Goal: Task Accomplishment & Management: Use online tool/utility

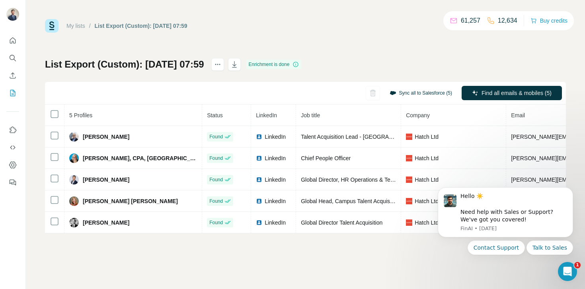
click at [424, 94] on button "Sync all to Salesforce (5)" at bounding box center [421, 93] width 74 height 12
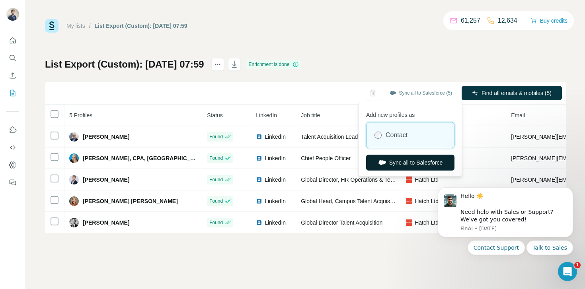
click at [397, 163] on button "Sync all to Salesforce" at bounding box center [410, 163] width 88 height 16
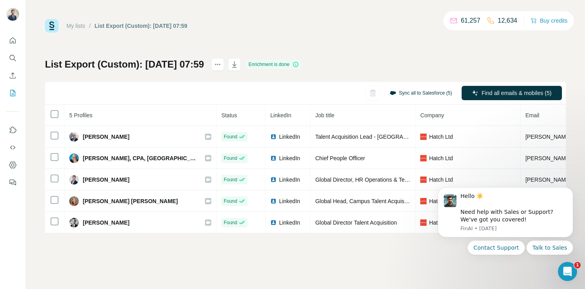
click at [415, 90] on button "Sync all to Salesforce (5)" at bounding box center [421, 93] width 74 height 12
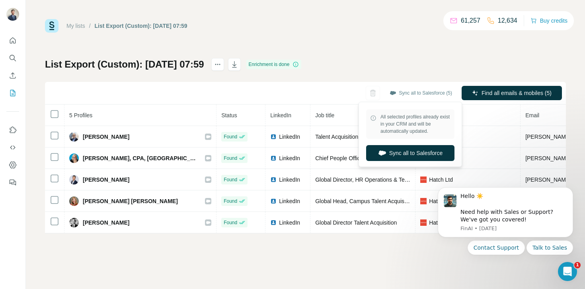
click at [398, 52] on div "My lists / List Export (Custom): 08/10/2025 07:59 61,257 12,634 Buy credits Lis…" at bounding box center [305, 126] width 521 height 215
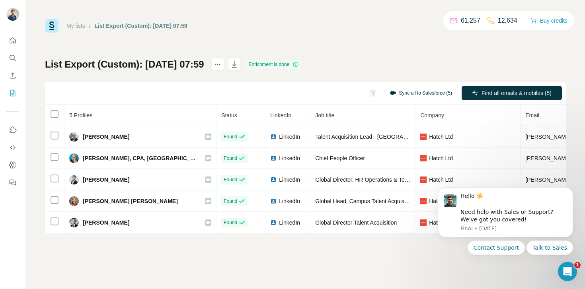
click at [408, 91] on button "Sync all to Salesforce (5)" at bounding box center [421, 93] width 74 height 12
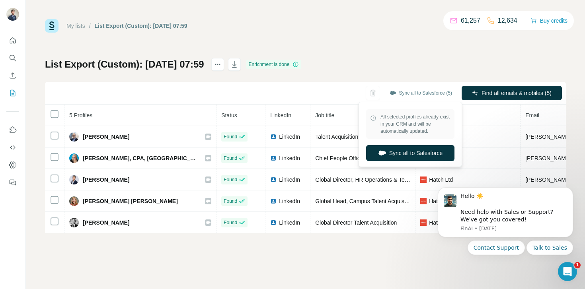
click at [404, 62] on div "List Export (Custom): 08/10/2025 07:59 Enrichment is done Sync all to Salesforc…" at bounding box center [305, 146] width 521 height 176
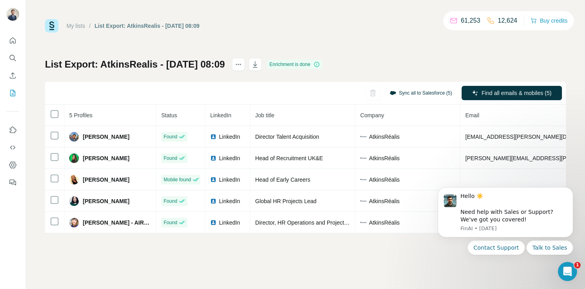
click at [413, 94] on button "Sync all to Salesforce (5)" at bounding box center [421, 93] width 74 height 12
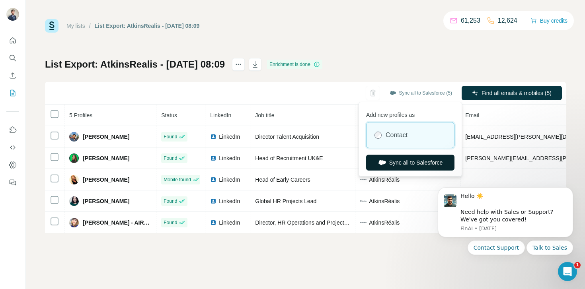
click at [395, 162] on button "Sync all to Salesforce" at bounding box center [410, 163] width 88 height 16
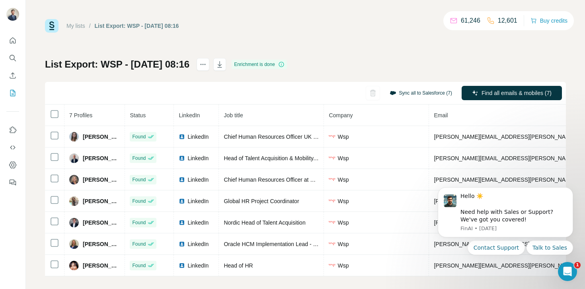
click at [406, 95] on button "Sync all to Salesforce (7)" at bounding box center [421, 93] width 74 height 12
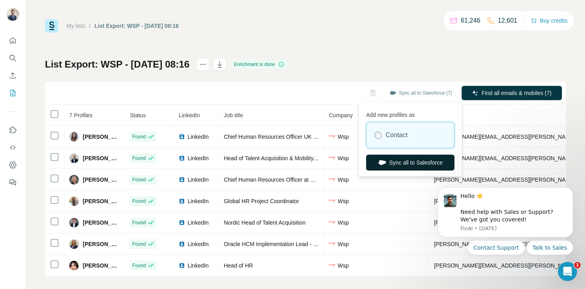
click at [392, 163] on button "Sync all to Salesforce" at bounding box center [410, 163] width 88 height 16
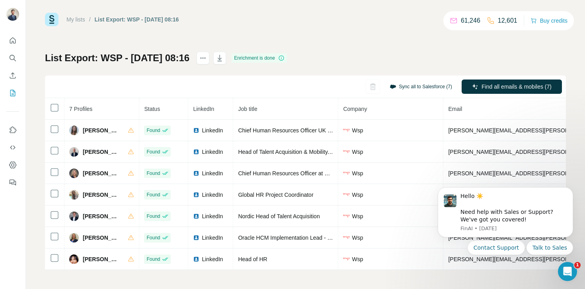
click at [423, 89] on button "Sync all to Salesforce (7)" at bounding box center [421, 87] width 74 height 12
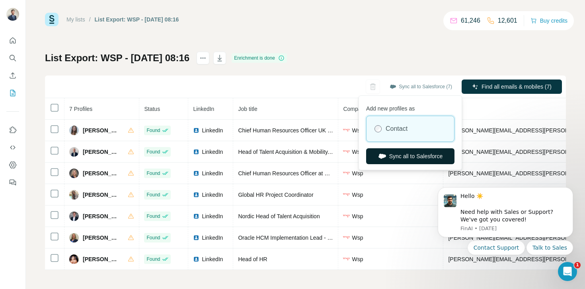
click at [409, 157] on button "Sync all to Salesforce" at bounding box center [410, 156] width 88 height 16
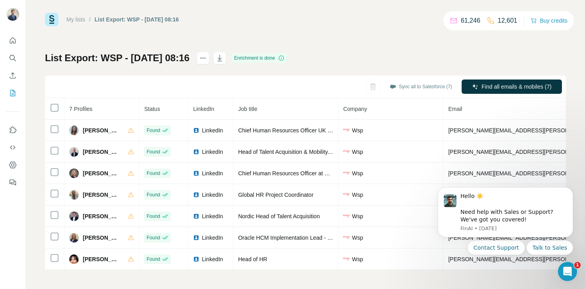
click at [459, 61] on div "List Export: WSP - 08/10/2025 08:16 Enrichment is done Sync all to Salesforce (…" at bounding box center [305, 161] width 521 height 219
click at [413, 81] on button "Sync all to Salesforce (7)" at bounding box center [421, 87] width 74 height 12
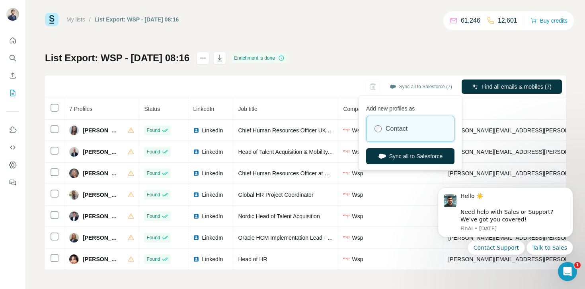
click at [413, 32] on div "My lists / List Export: WSP - 08/10/2025 08:16 61,246 12,601 Buy credits List E…" at bounding box center [305, 142] width 521 height 258
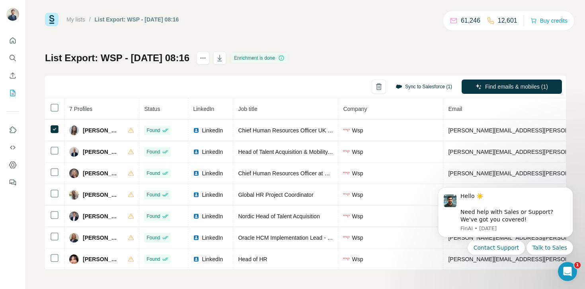
click at [418, 87] on button "Sync to Salesforce (1)" at bounding box center [424, 87] width 68 height 12
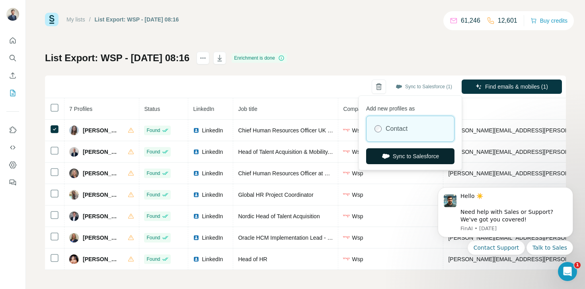
click at [398, 161] on button "Sync to Salesforce" at bounding box center [410, 156] width 88 height 16
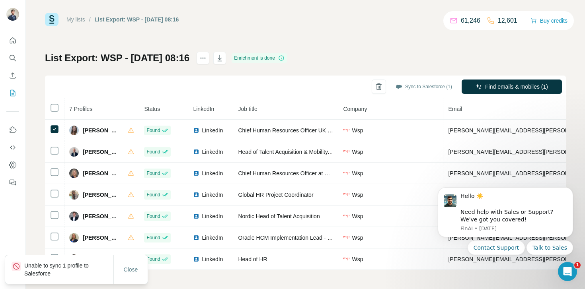
click at [131, 267] on span "Close" at bounding box center [131, 270] width 14 height 8
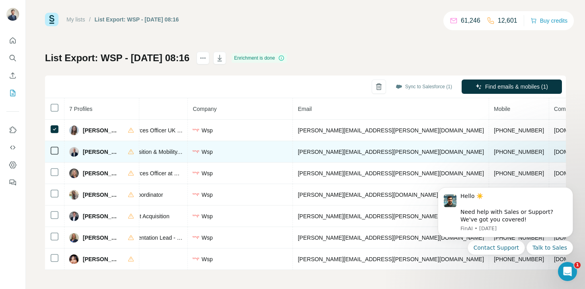
scroll to position [0, 157]
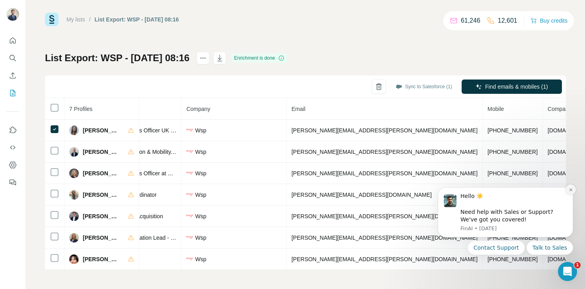
click at [572, 189] on icon "Dismiss notification" at bounding box center [571, 190] width 4 height 4
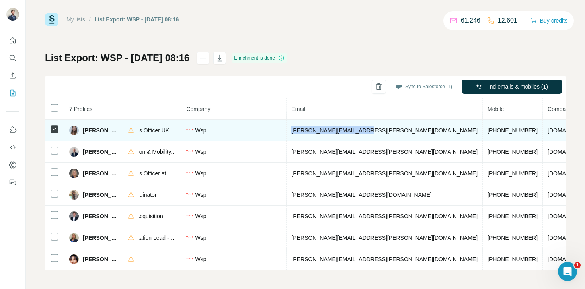
drag, startPoint x: 363, startPoint y: 130, endPoint x: 291, endPoint y: 133, distance: 72.5
click at [291, 133] on td "caroline.parsons@wsp.com" at bounding box center [385, 130] width 196 height 21
copy span "caroline.parsons@wsp.com"
drag, startPoint x: 420, startPoint y: 131, endPoint x: 377, endPoint y: 131, distance: 43.0
click at [483, 131] on td "+971565472270" at bounding box center [513, 130] width 60 height 21
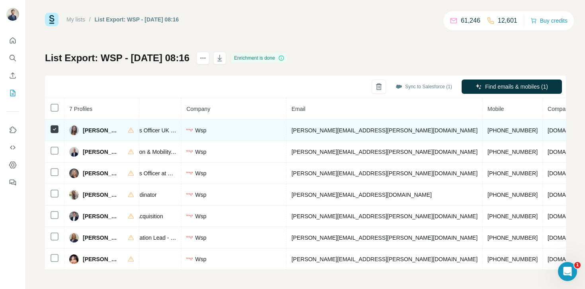
drag, startPoint x: 376, startPoint y: 131, endPoint x: 419, endPoint y: 130, distance: 43.0
click at [483, 130] on td "+971565472270" at bounding box center [513, 130] width 60 height 21
drag, startPoint x: 419, startPoint y: 130, endPoint x: 373, endPoint y: 129, distance: 45.8
click at [483, 129] on td "+971565472270" at bounding box center [513, 130] width 60 height 21
copy span "+971565472270"
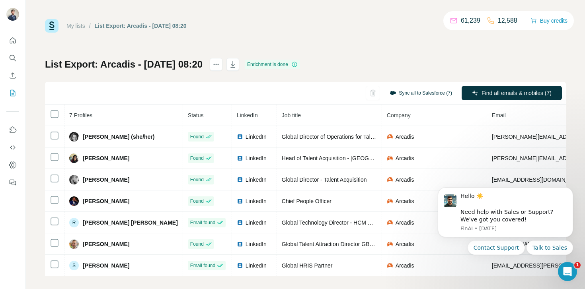
click at [413, 91] on button "Sync all to Salesforce (7)" at bounding box center [421, 93] width 74 height 12
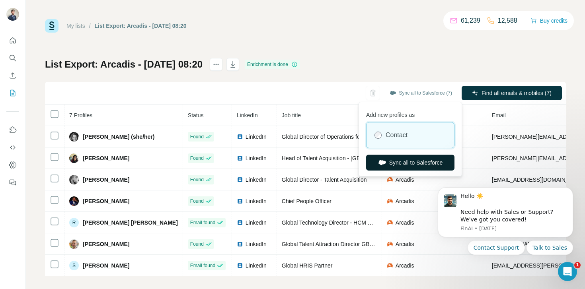
click at [405, 163] on button "Sync all to Salesforce" at bounding box center [410, 163] width 88 height 16
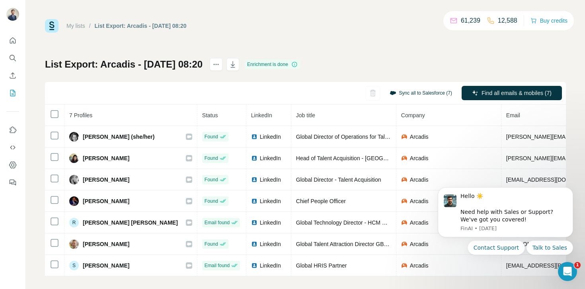
click at [428, 90] on button "Sync all to Salesforce (7)" at bounding box center [421, 93] width 74 height 12
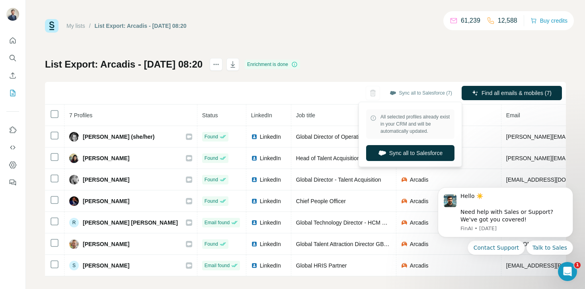
click at [409, 63] on div "List Export: Arcadis - 08/10/2025 08:20 Enrichment is done Sync all to Salesfor…" at bounding box center [305, 167] width 521 height 219
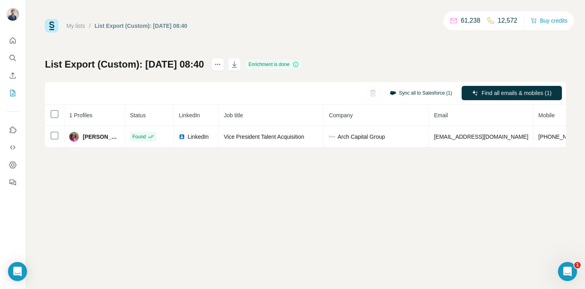
click at [421, 96] on button "Sync all to Salesforce (1)" at bounding box center [421, 93] width 74 height 12
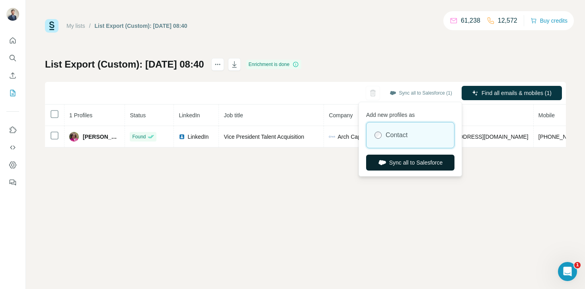
click at [394, 163] on button "Sync all to Salesforce" at bounding box center [410, 163] width 88 height 16
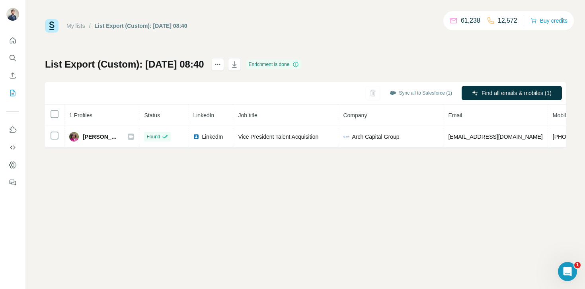
click at [364, 15] on div "My lists / List Export (Custom): 08/10/2025 08:40 61,238 12,572 Buy credits Lis…" at bounding box center [305, 144] width 559 height 289
click at [408, 96] on button "Sync all to Salesforce (1)" at bounding box center [421, 93] width 74 height 12
click at [407, 55] on div "My lists / List Export (Custom): 08/10/2025 08:40 61,238 12,572 Buy credits Lis…" at bounding box center [305, 83] width 521 height 129
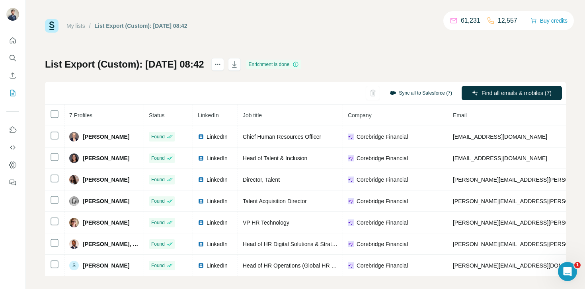
click at [404, 92] on button "Sync all to Salesforce (7)" at bounding box center [421, 93] width 74 height 12
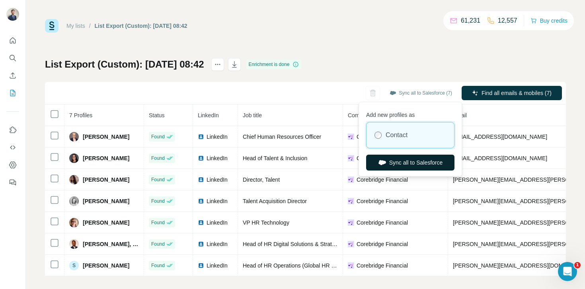
click at [391, 161] on button "Sync all to Salesforce" at bounding box center [410, 163] width 88 height 16
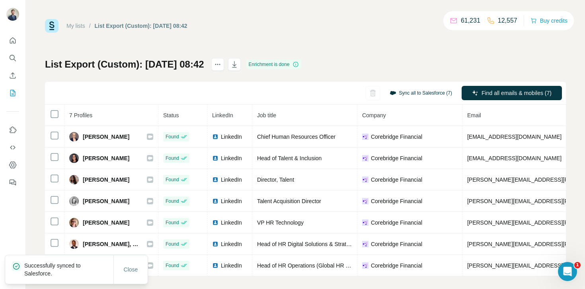
click at [419, 94] on button "Sync all to Salesforce (7)" at bounding box center [421, 93] width 74 height 12
click at [391, 39] on div "My lists / List Export (Custom): [DATE] 08:42 61,231 12,557 Buy credits List Ex…" at bounding box center [305, 148] width 521 height 258
